Goal: Information Seeking & Learning: Learn about a topic

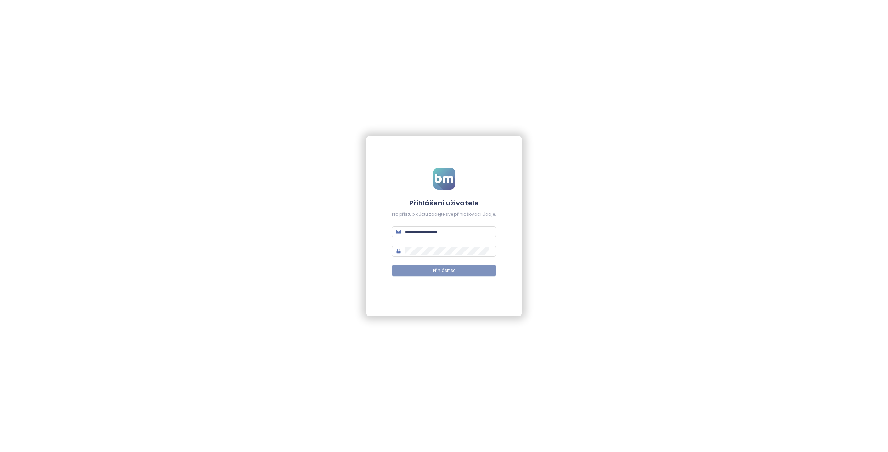
type input "**********"
click at [429, 273] on button "Přihlásit se" at bounding box center [444, 270] width 104 height 11
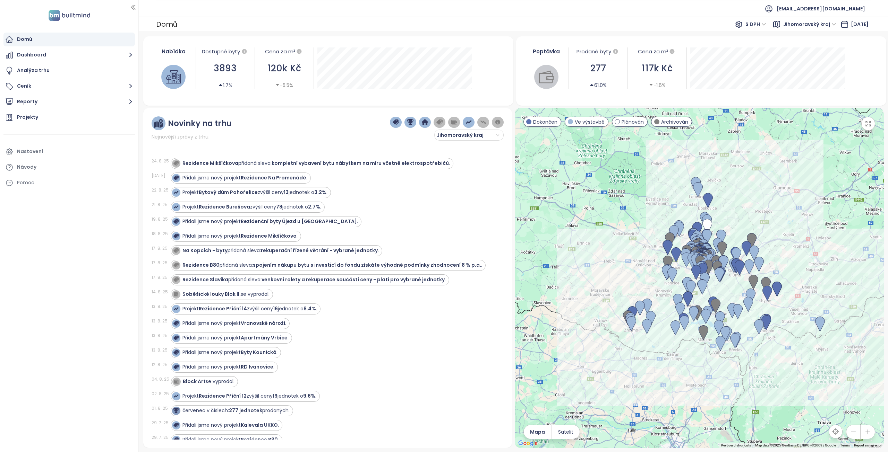
click at [814, 23] on span "Jihomoravský kraj" at bounding box center [809, 24] width 53 height 10
click at [784, 50] on div "[GEOGRAPHIC_DATA]" at bounding box center [804, 49] width 51 height 8
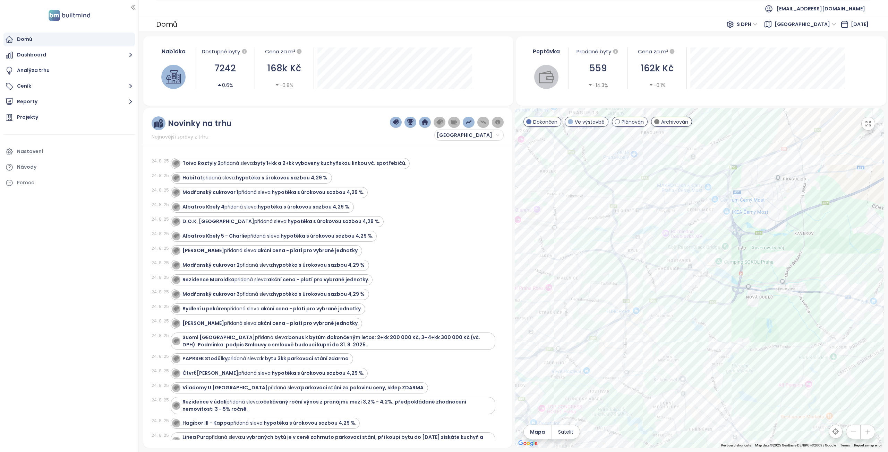
drag, startPoint x: 767, startPoint y: 282, endPoint x: 716, endPoint y: 253, distance: 58.5
click at [716, 253] on div at bounding box center [698, 278] width 369 height 340
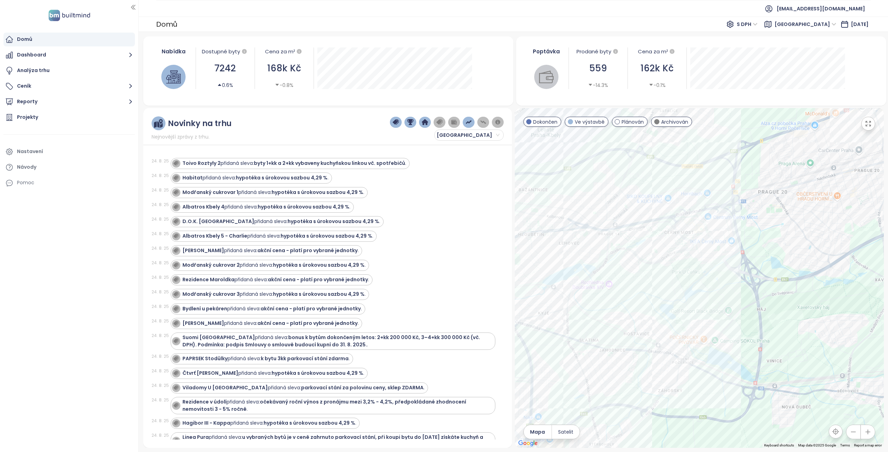
drag, startPoint x: 599, startPoint y: 271, endPoint x: 649, endPoint y: 293, distance: 53.9
click at [649, 293] on div at bounding box center [698, 278] width 369 height 340
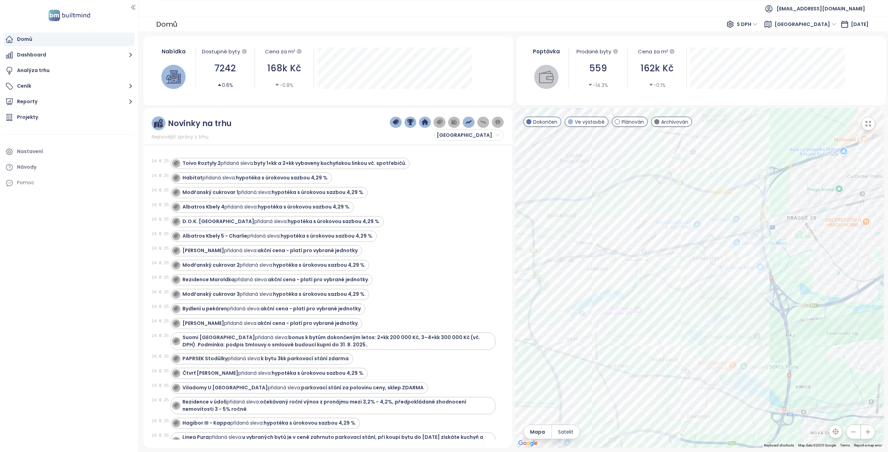
drag, startPoint x: 676, startPoint y: 275, endPoint x: 686, endPoint y: 252, distance: 25.4
click at [707, 301] on div at bounding box center [698, 278] width 369 height 340
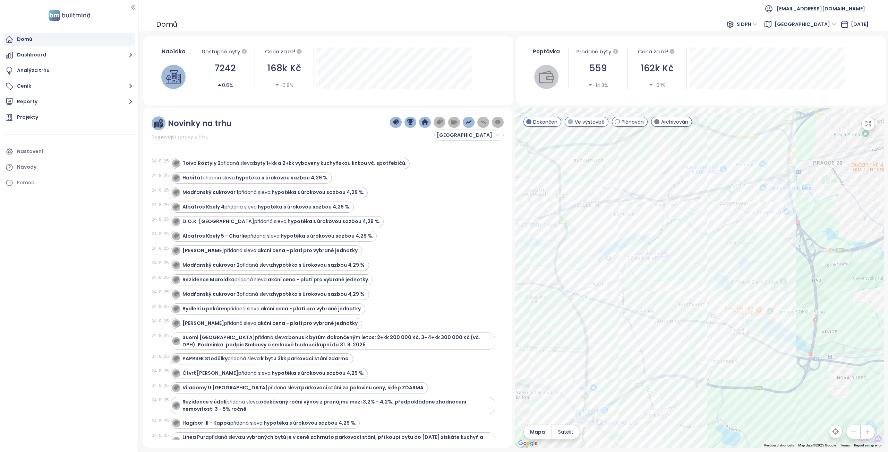
drag, startPoint x: 649, startPoint y: 317, endPoint x: 673, endPoint y: 256, distance: 65.7
click at [673, 256] on div at bounding box center [698, 278] width 369 height 340
click at [667, 342] on div "Byty Jahodnice" at bounding box center [698, 278] width 369 height 340
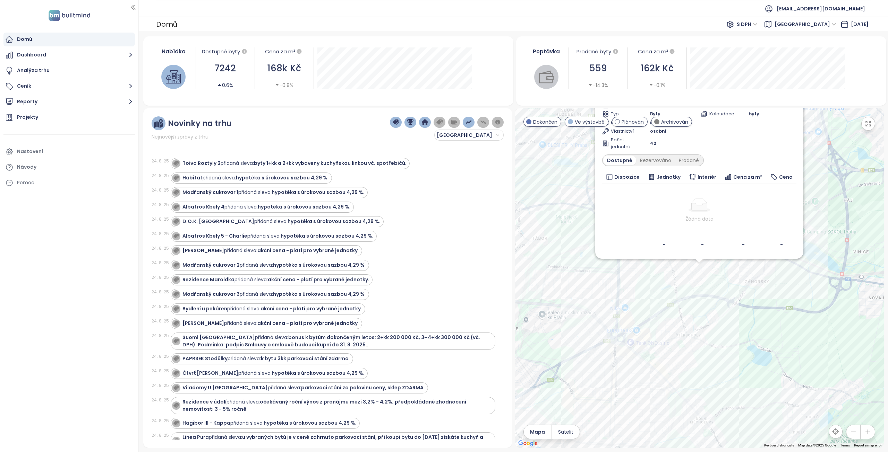
click at [694, 268] on div "Byty Jahodnice Archivován U Hostavického potoka 843/75, 198 00 [GEOGRAPHIC_DATA…" at bounding box center [698, 278] width 369 height 340
click at [652, 161] on div "Rezervováno" at bounding box center [655, 161] width 39 height 10
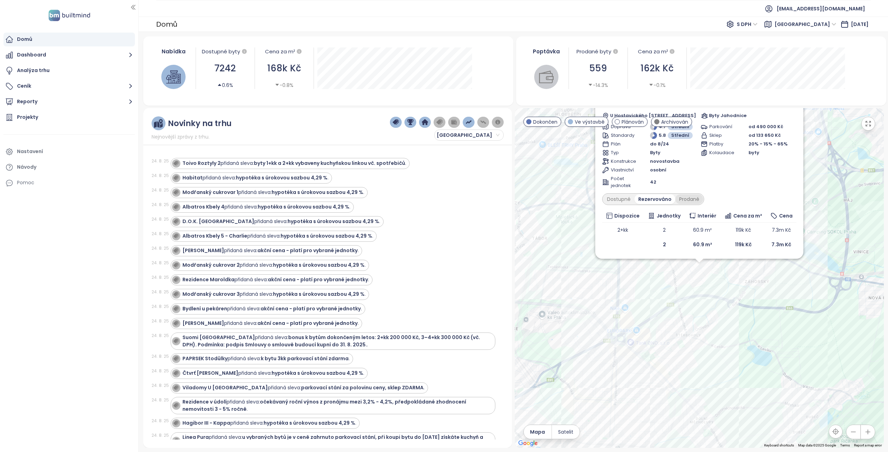
click at [690, 200] on div "Prodané" at bounding box center [689, 199] width 28 height 10
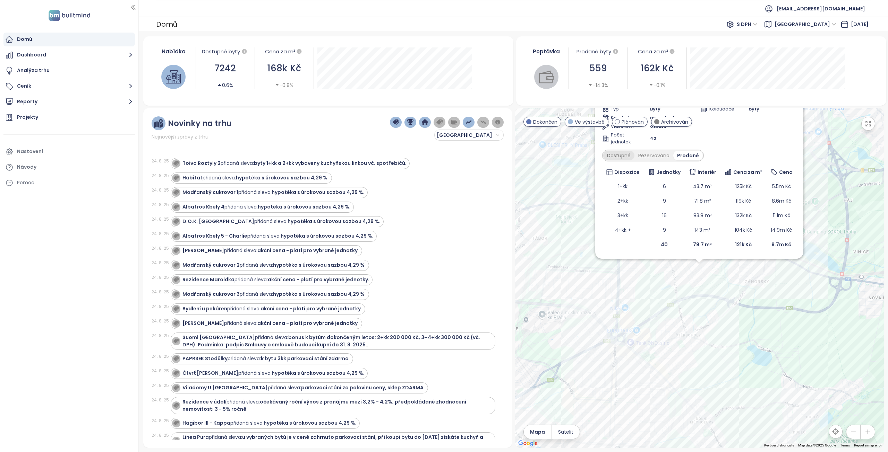
click at [620, 155] on div "Dostupné" at bounding box center [618, 156] width 31 height 10
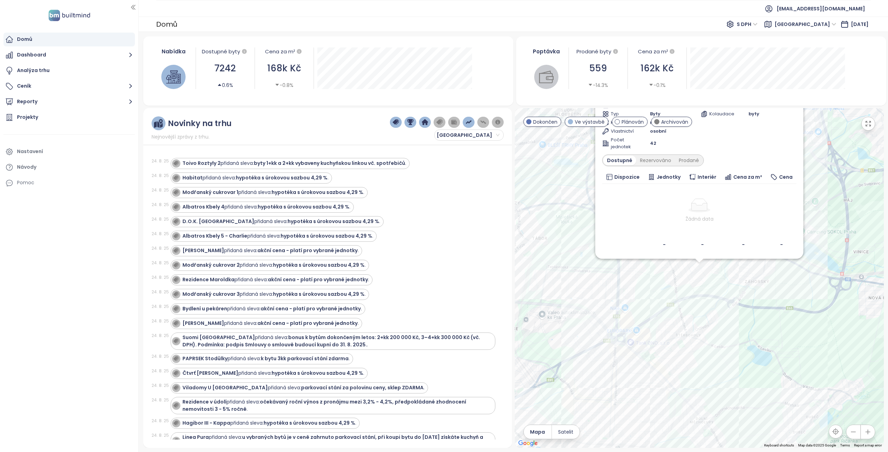
click at [848, 202] on div "Byty Jahodnice Archivován U Hostavického potoka 843/75, 198 00 [GEOGRAPHIC_DATA…" at bounding box center [698, 278] width 369 height 340
click at [584, 264] on div "Byty Jahodnice Archivován U Hostavického potoka 843/75, 198 00 [GEOGRAPHIC_DATA…" at bounding box center [698, 278] width 369 height 340
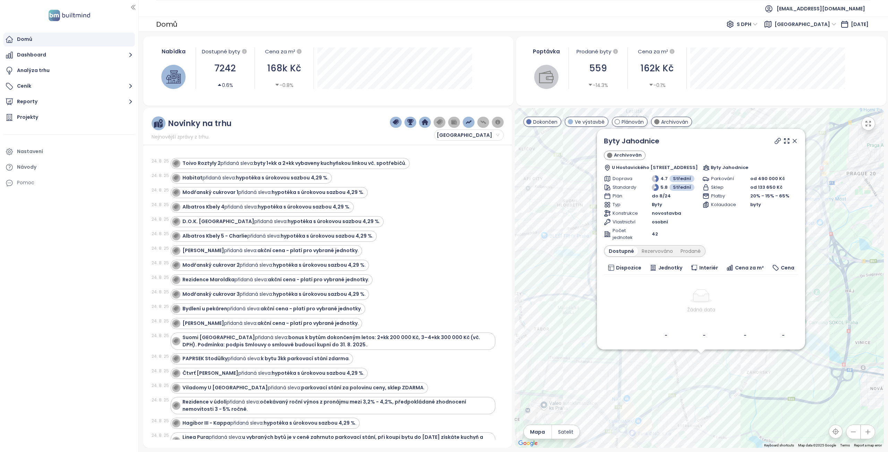
drag, startPoint x: 562, startPoint y: 231, endPoint x: 564, endPoint y: 325, distance: 94.3
click at [564, 325] on div "Byty Jahodnice Archivován U Hostavického potoka 843/75, 198 00 [GEOGRAPHIC_DATA…" at bounding box center [698, 278] width 369 height 340
click at [796, 147] on icon at bounding box center [794, 145] width 3 height 3
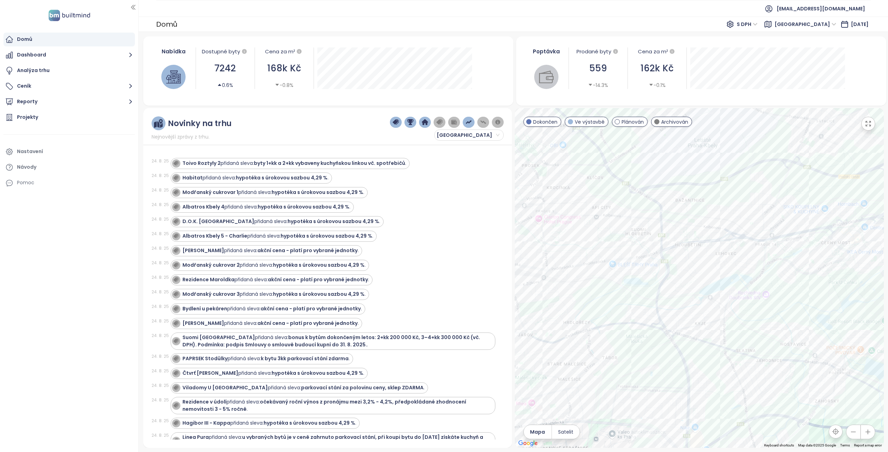
drag, startPoint x: 625, startPoint y: 248, endPoint x: 670, endPoint y: 274, distance: 51.8
click at [670, 274] on div at bounding box center [698, 278] width 369 height 340
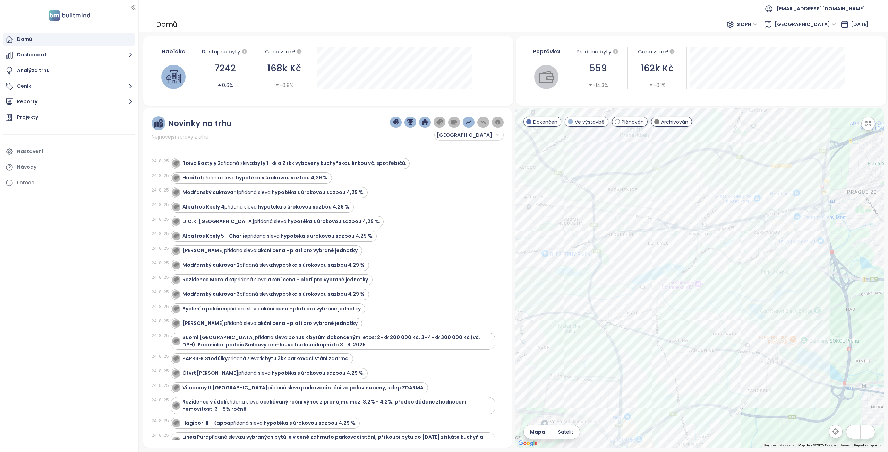
drag, startPoint x: 705, startPoint y: 288, endPoint x: 636, endPoint y: 278, distance: 69.4
click at [636, 278] on div at bounding box center [698, 278] width 369 height 340
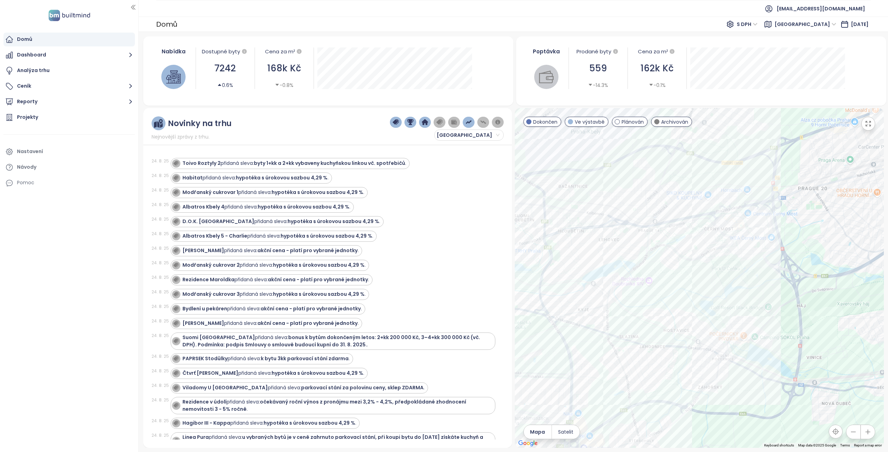
drag, startPoint x: 715, startPoint y: 288, endPoint x: 676, endPoint y: 285, distance: 38.3
click at [676, 285] on div at bounding box center [698, 278] width 369 height 340
click at [682, 176] on div "Zahradní čtvrť [GEOGRAPHIC_DATA]." at bounding box center [698, 278] width 369 height 340
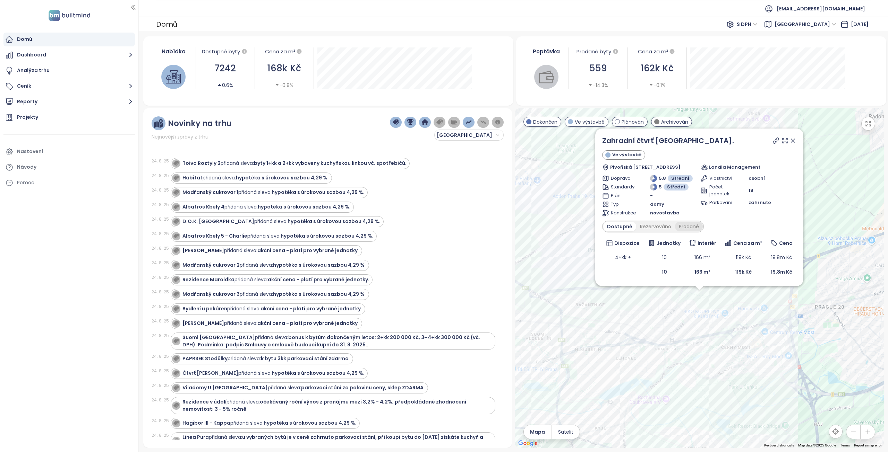
click at [686, 227] on div "Prodané" at bounding box center [689, 227] width 28 height 10
click at [655, 227] on div "Rezervováno" at bounding box center [653, 227] width 39 height 10
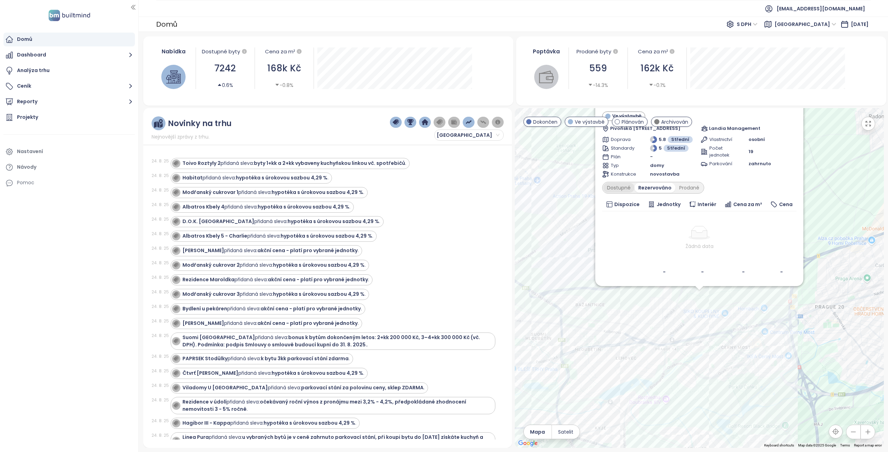
click at [615, 189] on div "Dostupné" at bounding box center [618, 188] width 31 height 10
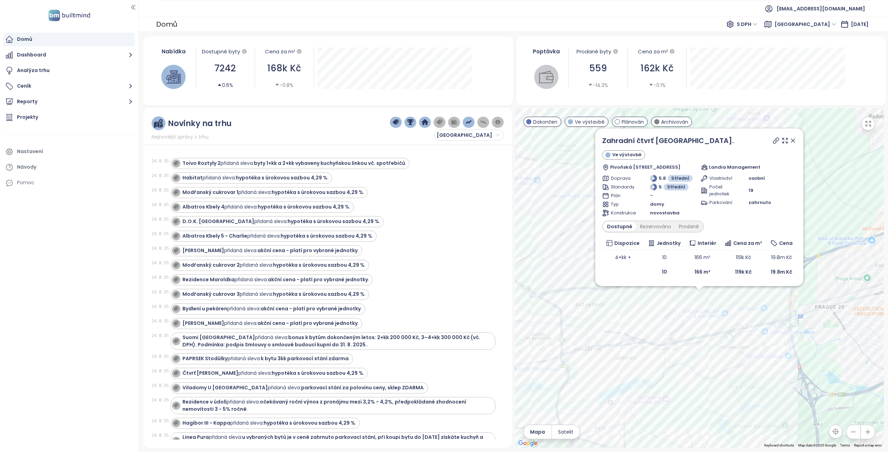
click at [793, 141] on icon at bounding box center [792, 140] width 3 height 3
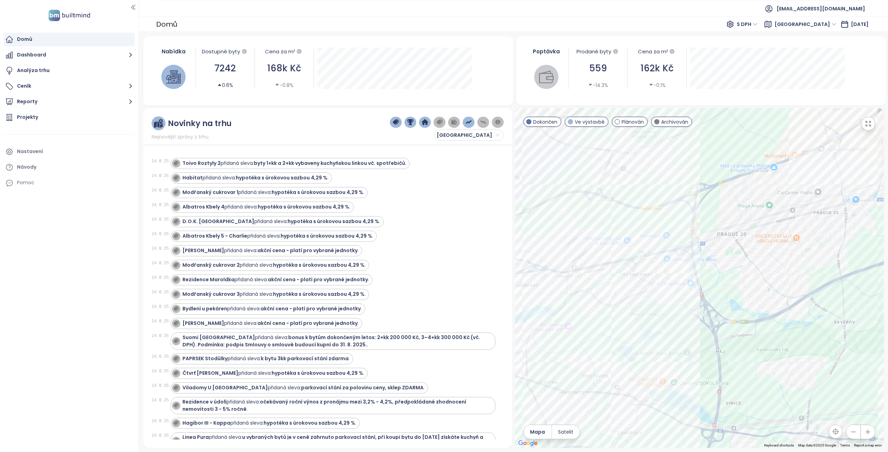
drag, startPoint x: 764, startPoint y: 292, endPoint x: 666, endPoint y: 218, distance: 123.6
click at [666, 218] on div at bounding box center [698, 278] width 369 height 340
click at [638, 179] on div "U Arborky Satalice" at bounding box center [698, 278] width 369 height 340
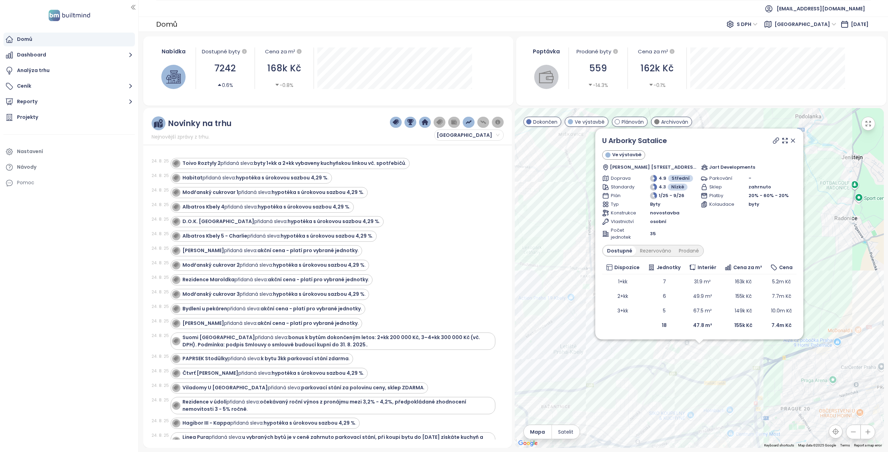
click at [796, 141] on icon at bounding box center [792, 140] width 7 height 7
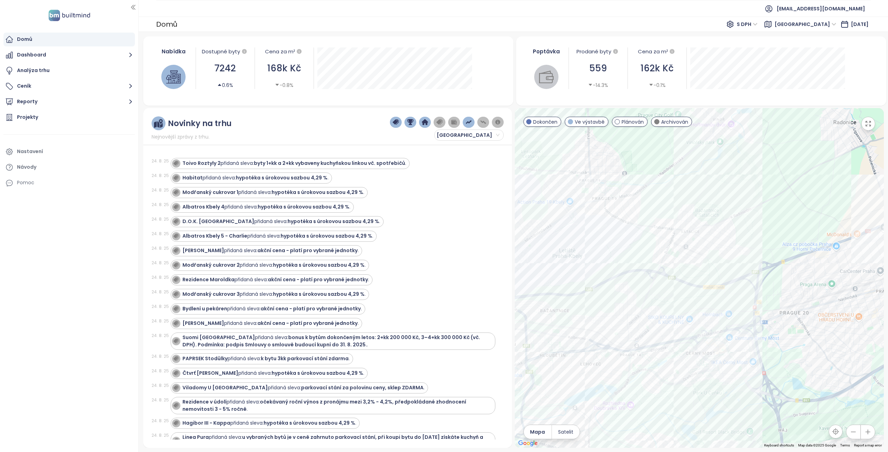
drag, startPoint x: 741, startPoint y: 330, endPoint x: 739, endPoint y: 231, distance: 98.8
click at [739, 231] on div at bounding box center [698, 278] width 369 height 340
click at [52, 99] on button "Reporty" at bounding box center [68, 102] width 131 height 14
click at [32, 142] on div "[GEOGRAPHIC_DATA]" at bounding box center [47, 143] width 51 height 9
